Goal: Book appointment/travel/reservation

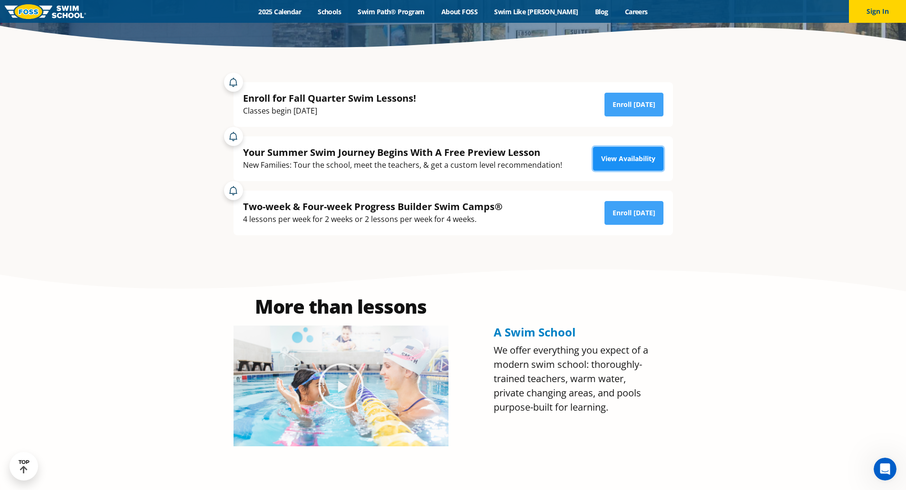
click at [626, 164] on link "View Availability" at bounding box center [628, 159] width 70 height 24
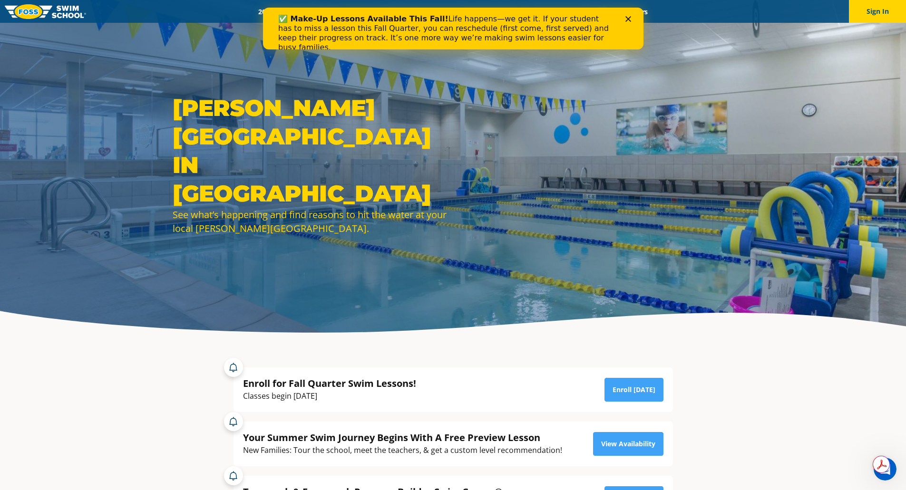
click at [625, 19] on icon "Close" at bounding box center [628, 19] width 6 height 6
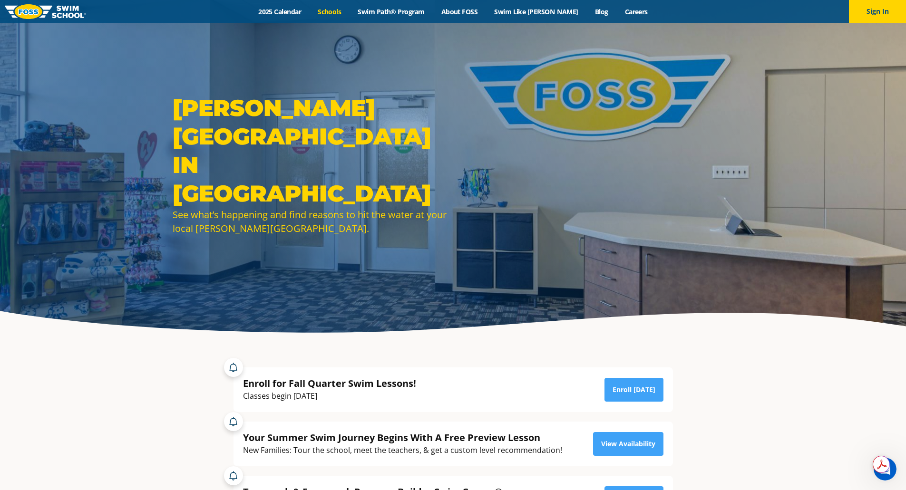
click at [346, 13] on link "Schools" at bounding box center [330, 11] width 40 height 9
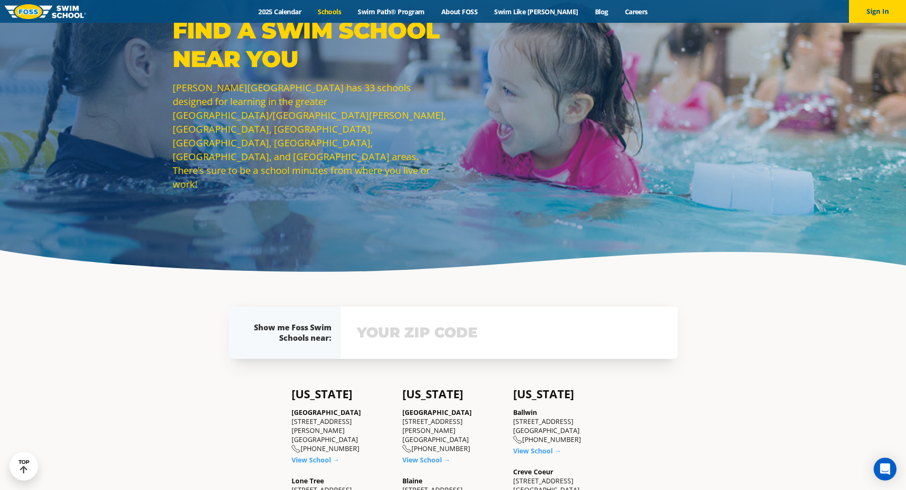
scroll to position [48, 0]
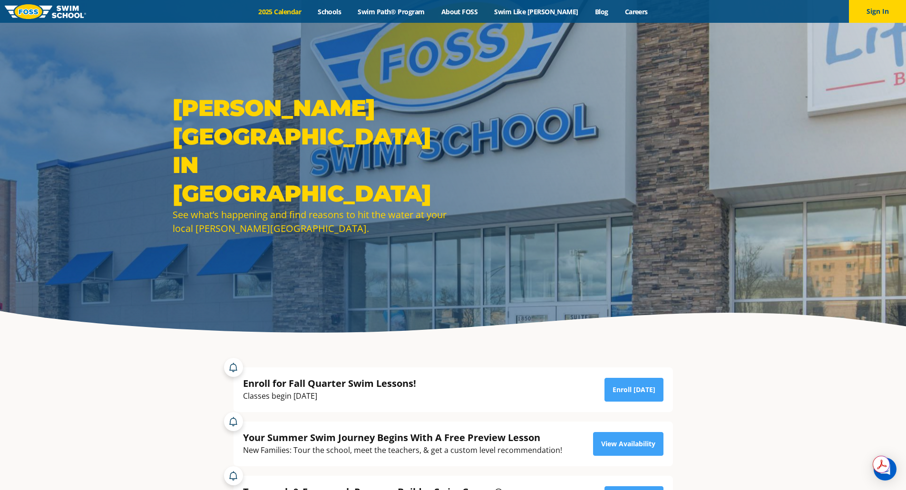
click at [301, 12] on link "2025 Calendar" at bounding box center [279, 11] width 59 height 9
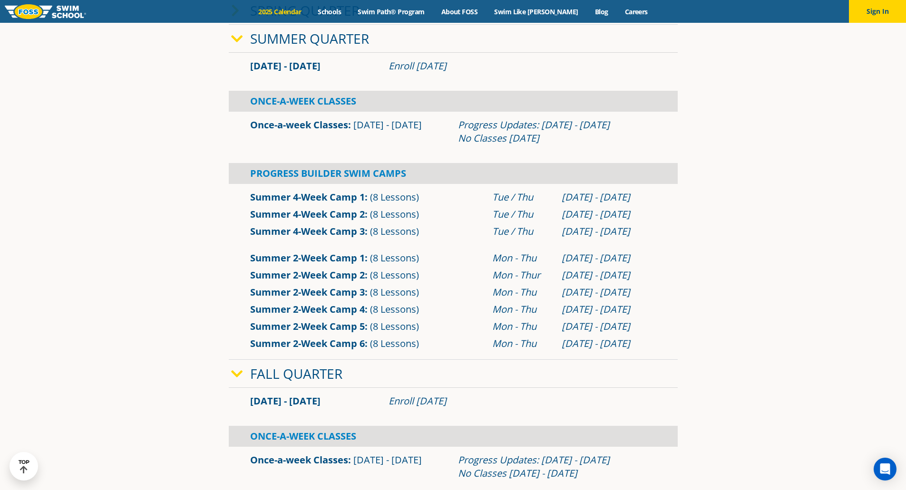
scroll to position [381, 0]
click at [236, 39] on icon at bounding box center [237, 38] width 12 height 13
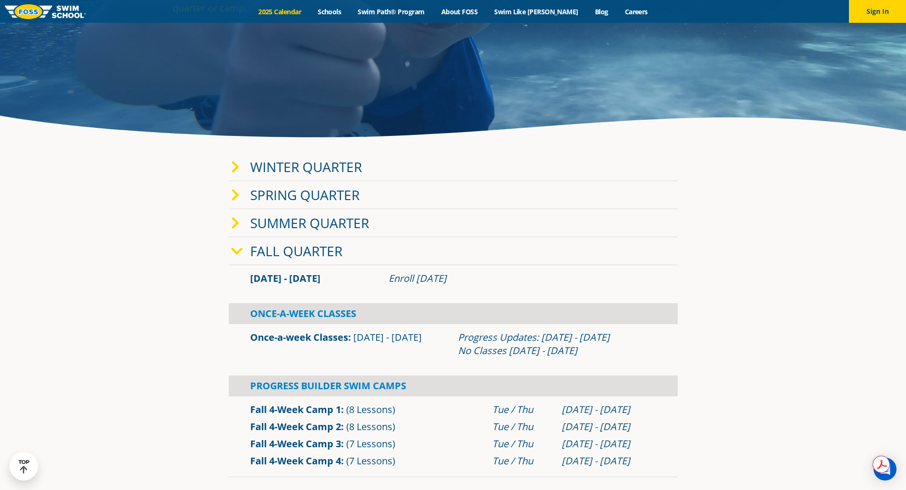
scroll to position [190, 0]
